Goal: Task Accomplishment & Management: Use online tool/utility

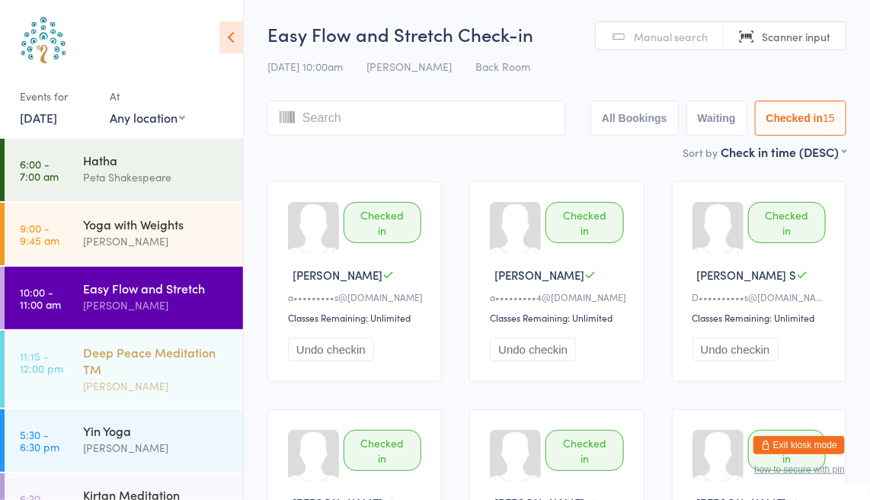
drag, startPoint x: 0, startPoint y: 0, endPoint x: 169, endPoint y: 356, distance: 394.1
click at [169, 356] on div "Deep Peace Meditation TM" at bounding box center [156, 361] width 147 height 34
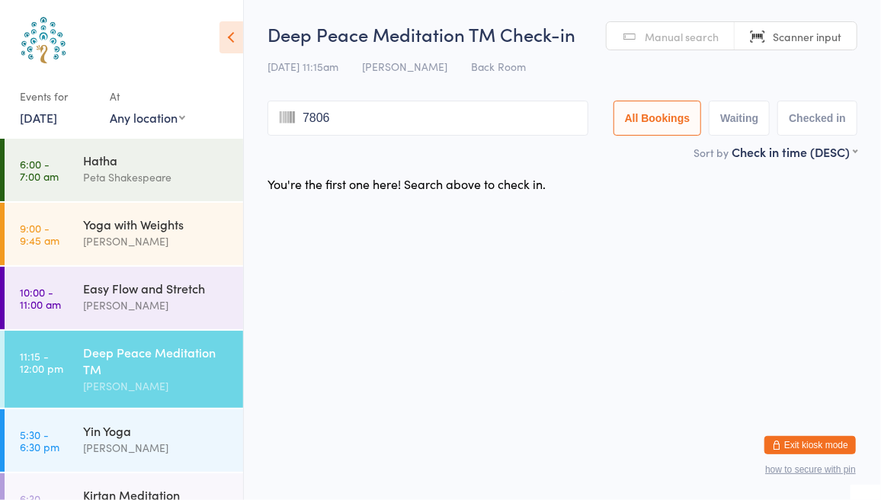
type input "7806"
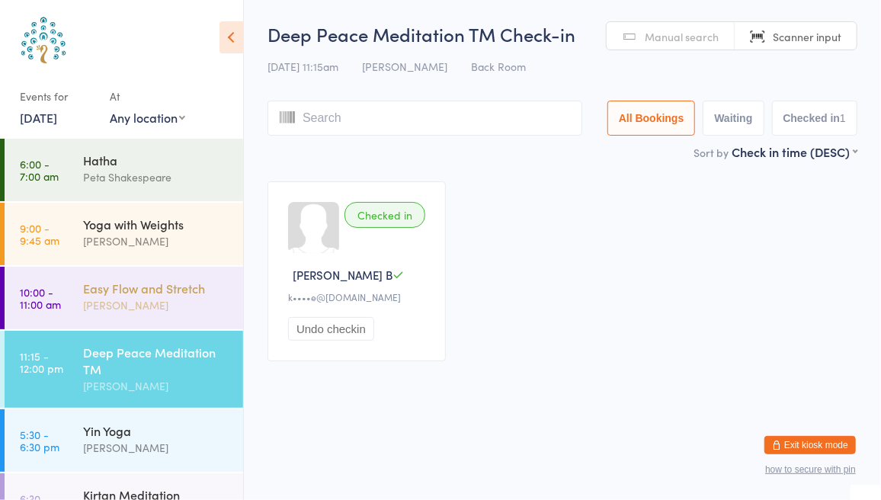
click at [142, 290] on div "Easy Flow and Stretch" at bounding box center [156, 288] width 147 height 17
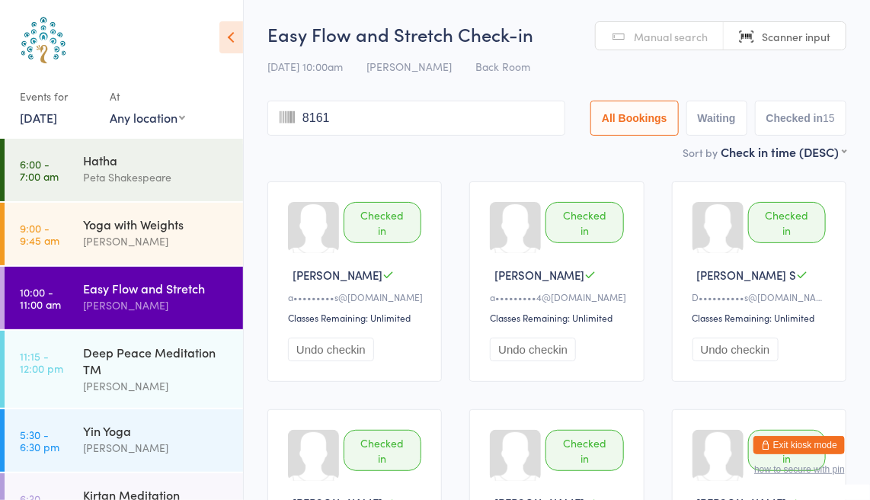
type input "8161"
type input "8430"
click at [164, 384] on div "[PERSON_NAME]" at bounding box center [156, 386] width 147 height 18
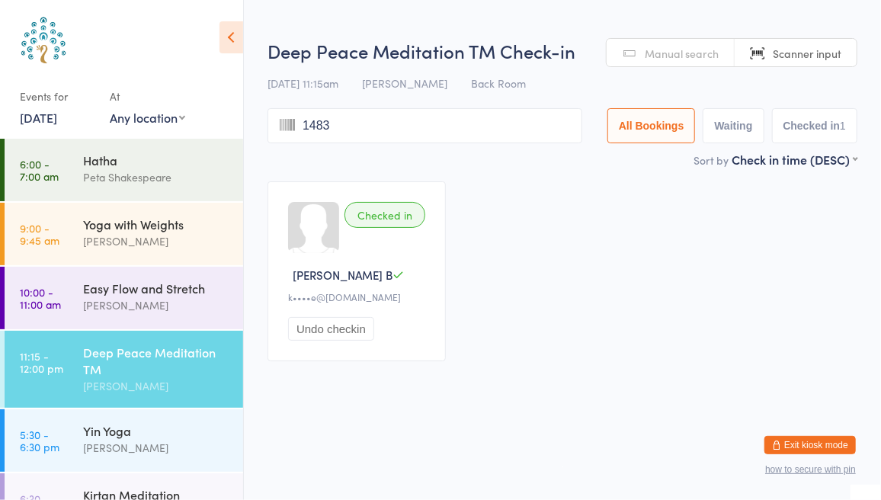
type input "1483"
